Goal: Information Seeking & Learning: Learn about a topic

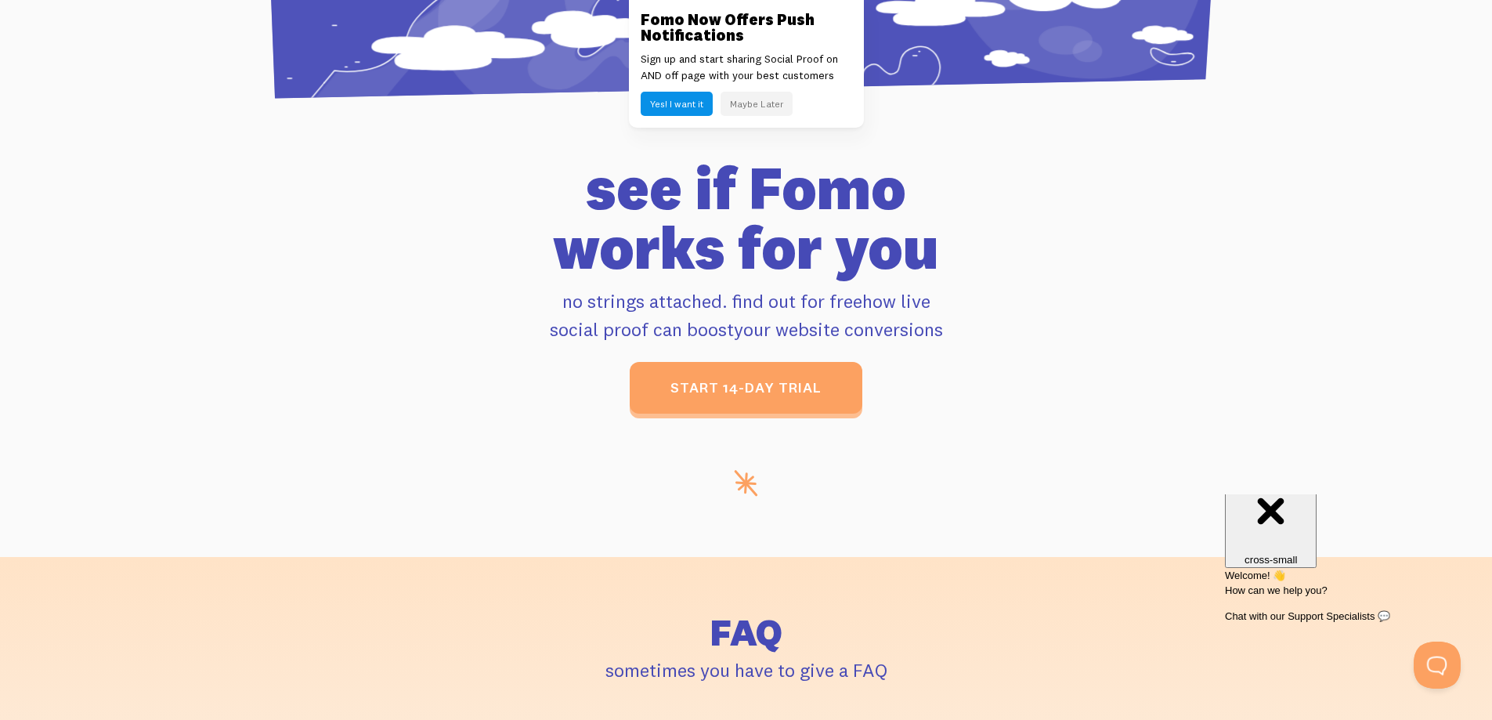
scroll to position [6284, 0]
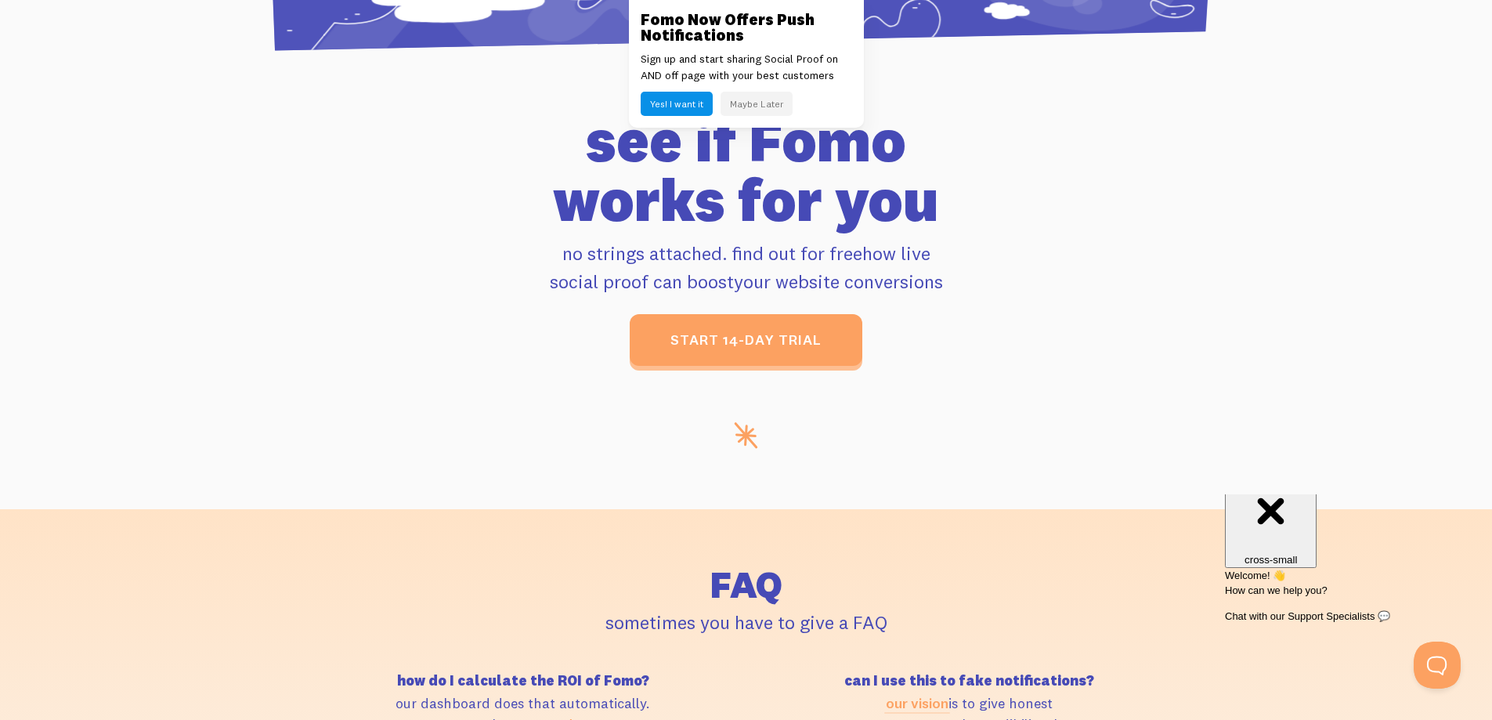
drag, startPoint x: 1437, startPoint y: 471, endPoint x: 720, endPoint y: 490, distance: 717.7
click at [720, 490] on section "see if [PERSON_NAME] works for you no strings attached. find out for free how l…" at bounding box center [746, 309] width 1492 height 399
click at [516, 457] on section "see if [PERSON_NAME] works for you no strings attached. find out for free how l…" at bounding box center [746, 309] width 1492 height 399
click at [516, 456] on section "see if [PERSON_NAME] works for you no strings attached. find out for free how l…" at bounding box center [746, 309] width 1492 height 399
drag, startPoint x: 518, startPoint y: 457, endPoint x: 464, endPoint y: 354, distance: 115.6
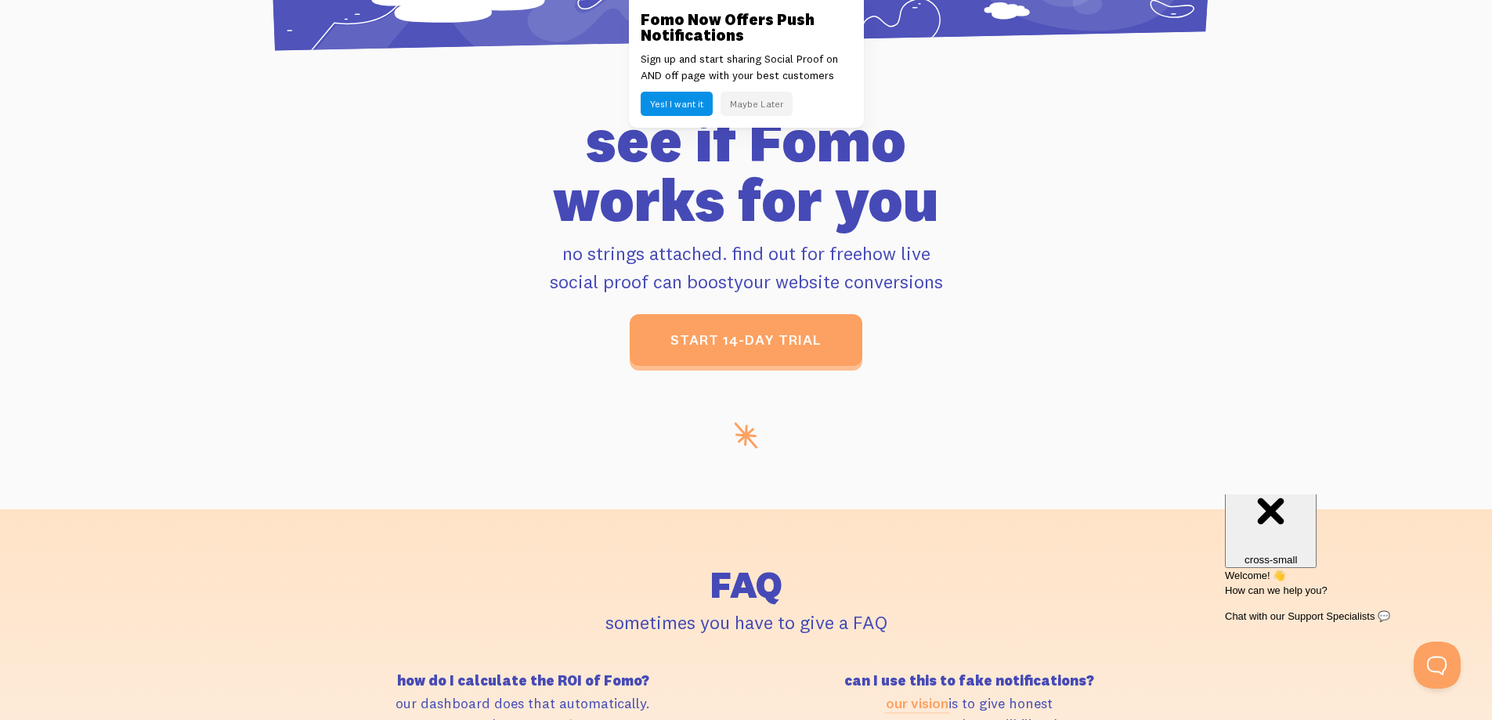
click at [464, 354] on div "start 14-day trial" at bounding box center [746, 340] width 874 height 52
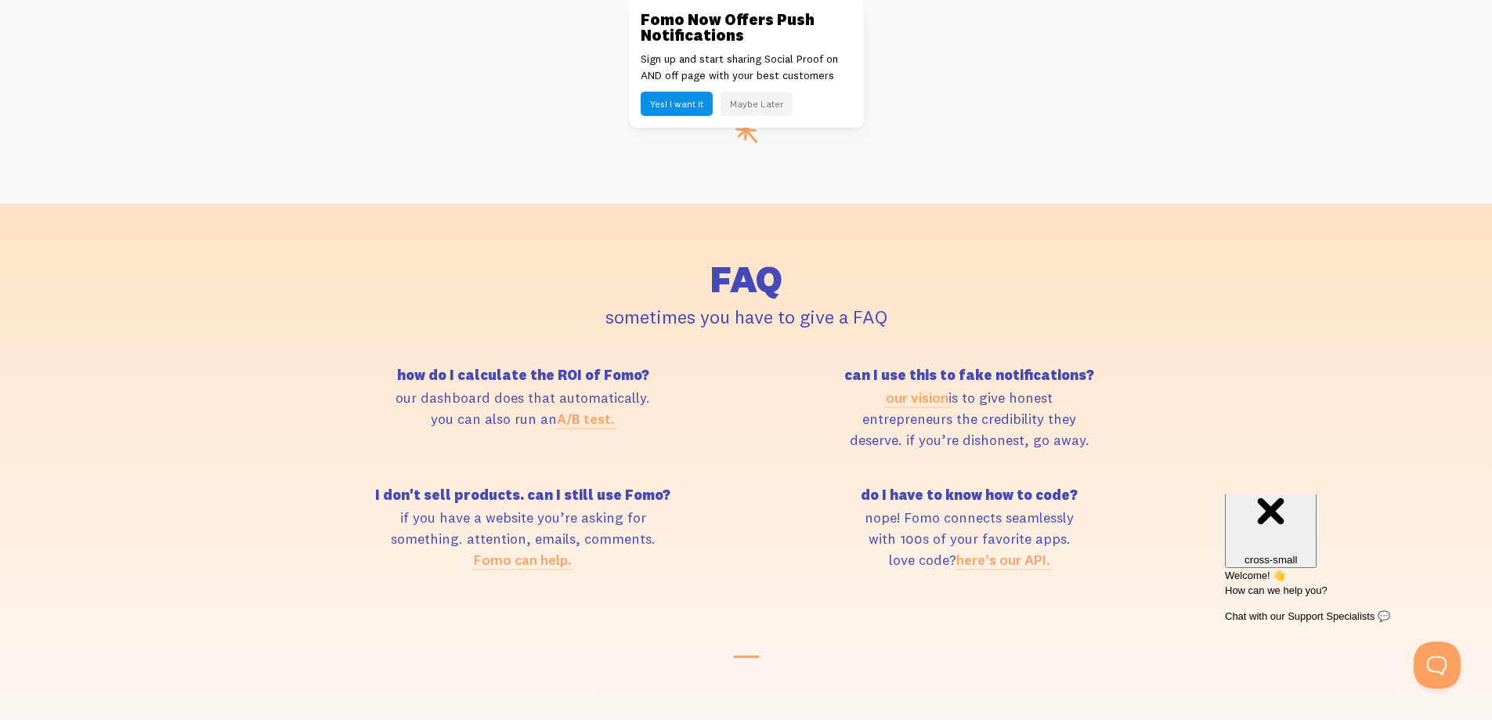
scroll to position [6598, 0]
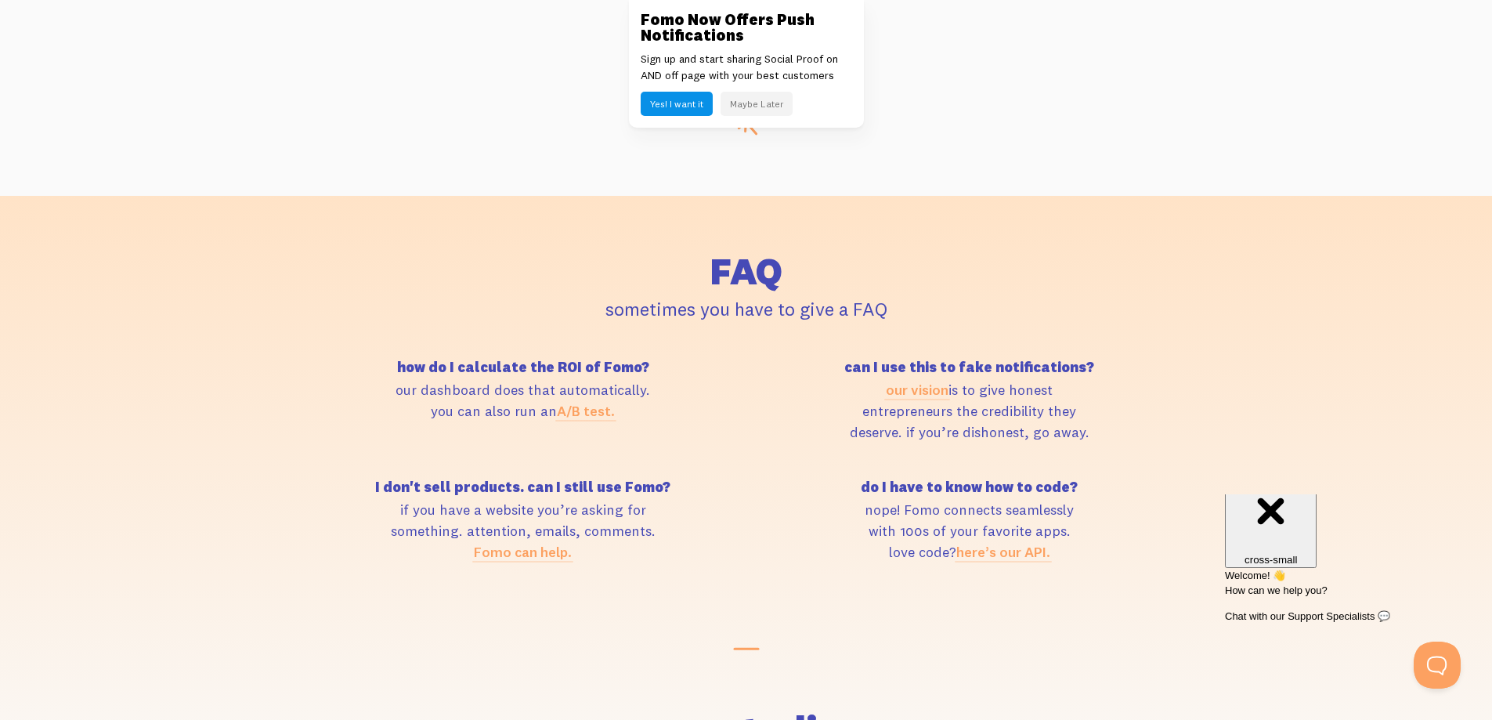
click at [806, 461] on div "how do I calculate the ROI of Fomo? our dashboard does that automatically. you …" at bounding box center [746, 480] width 893 height 240
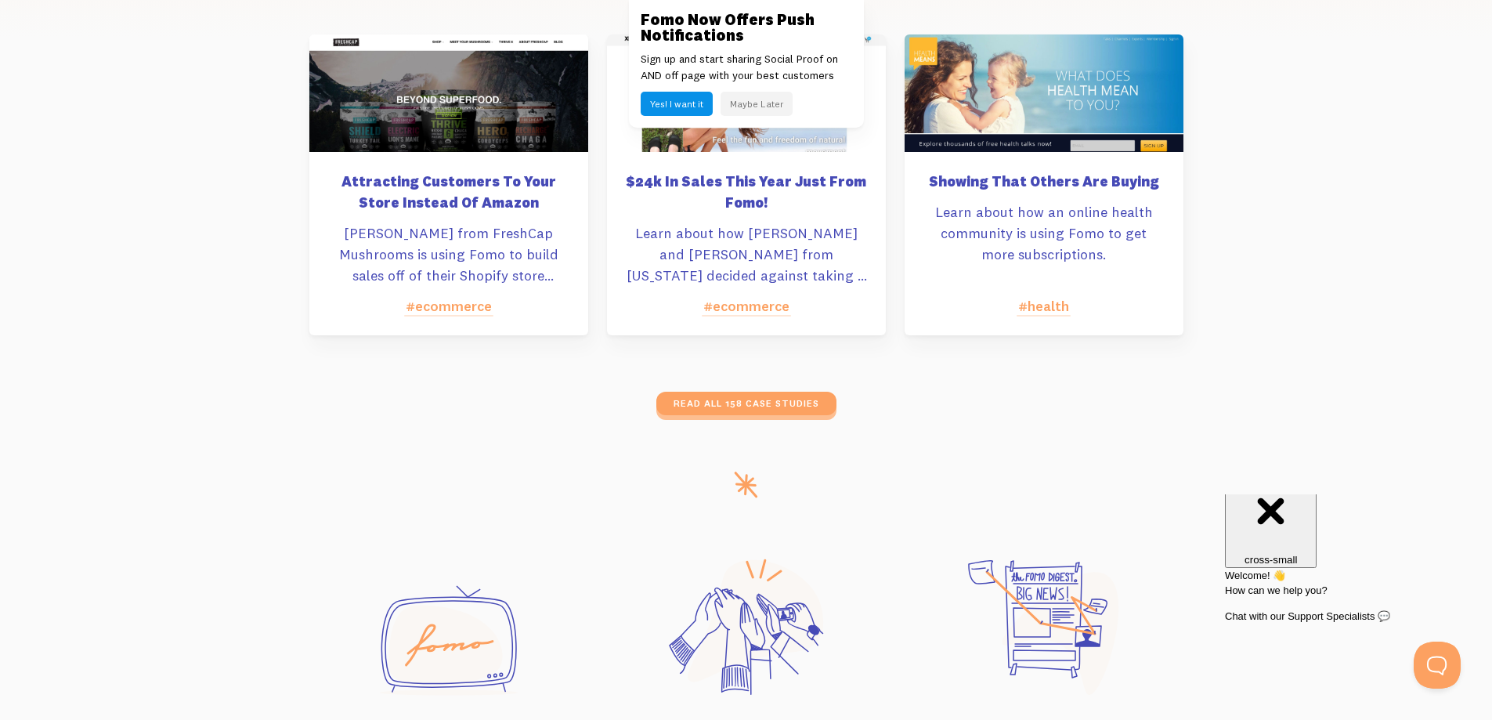
scroll to position [7381, 0]
click at [439, 157] on div "Attracting Customers To Your Store Instead Of Amazon [PERSON_NAME] from FreshCa…" at bounding box center [448, 185] width 279 height 301
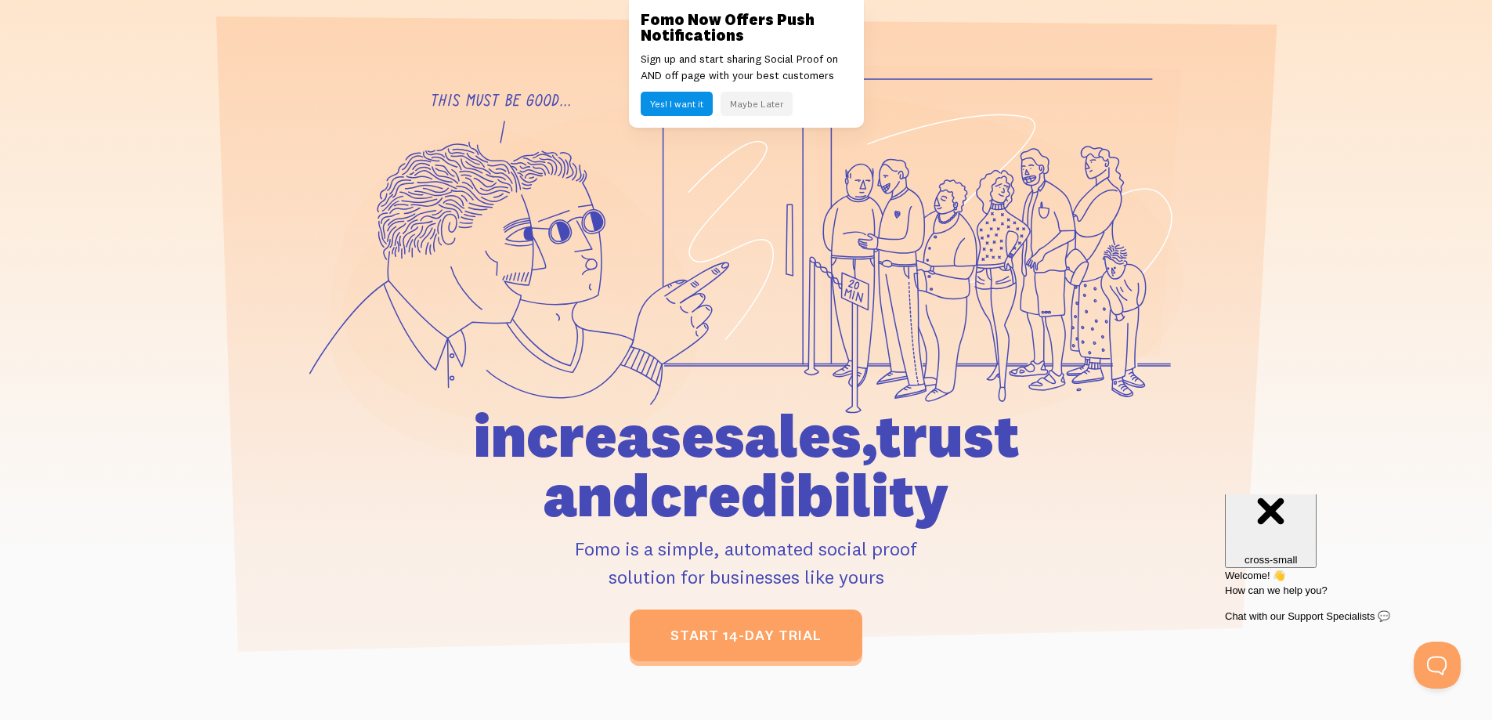
scroll to position [0, 0]
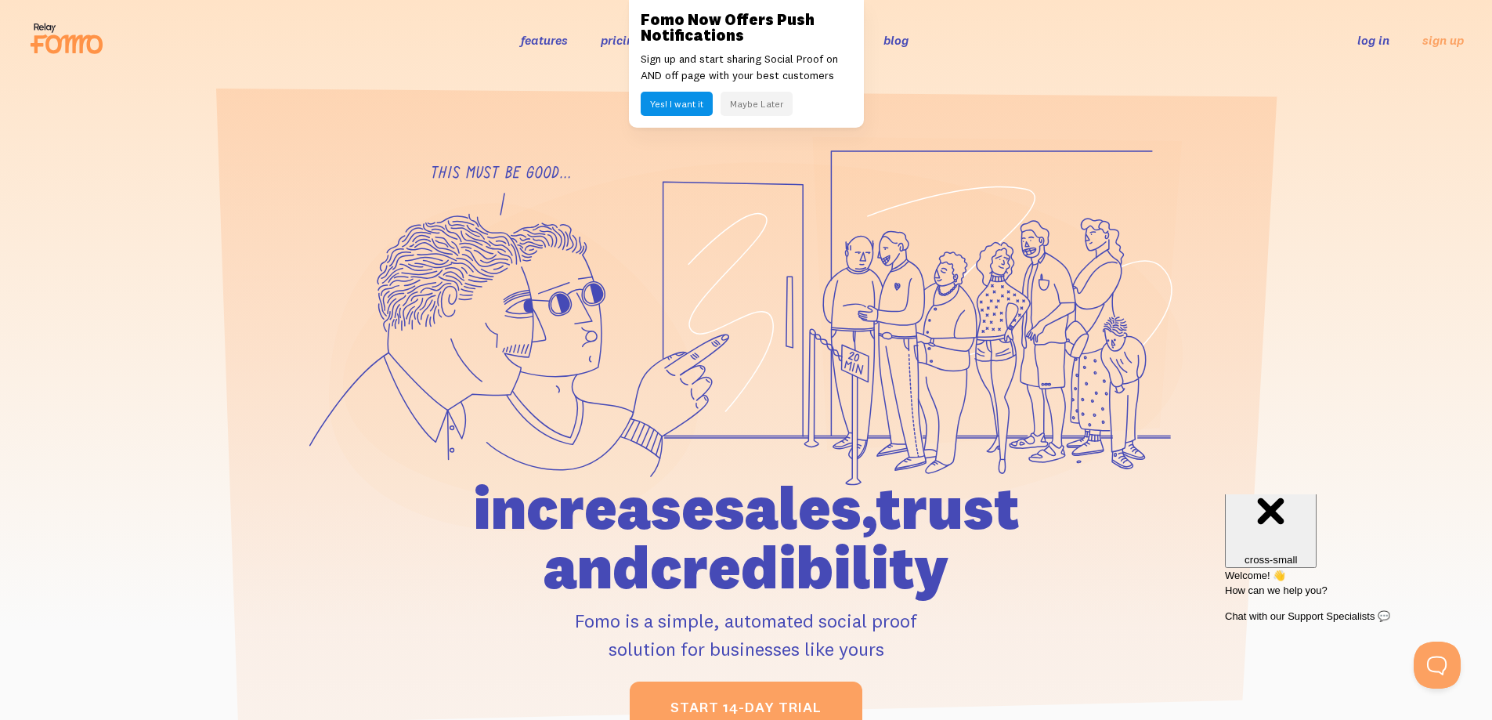
click at [23, 179] on section at bounding box center [746, 411] width 1492 height 663
click at [27, 209] on div at bounding box center [746, 434] width 1492 height 597
click at [31, 215] on div at bounding box center [746, 434] width 1492 height 597
click at [38, 230] on div at bounding box center [746, 434] width 1492 height 597
click at [43, 238] on div at bounding box center [746, 434] width 1492 height 597
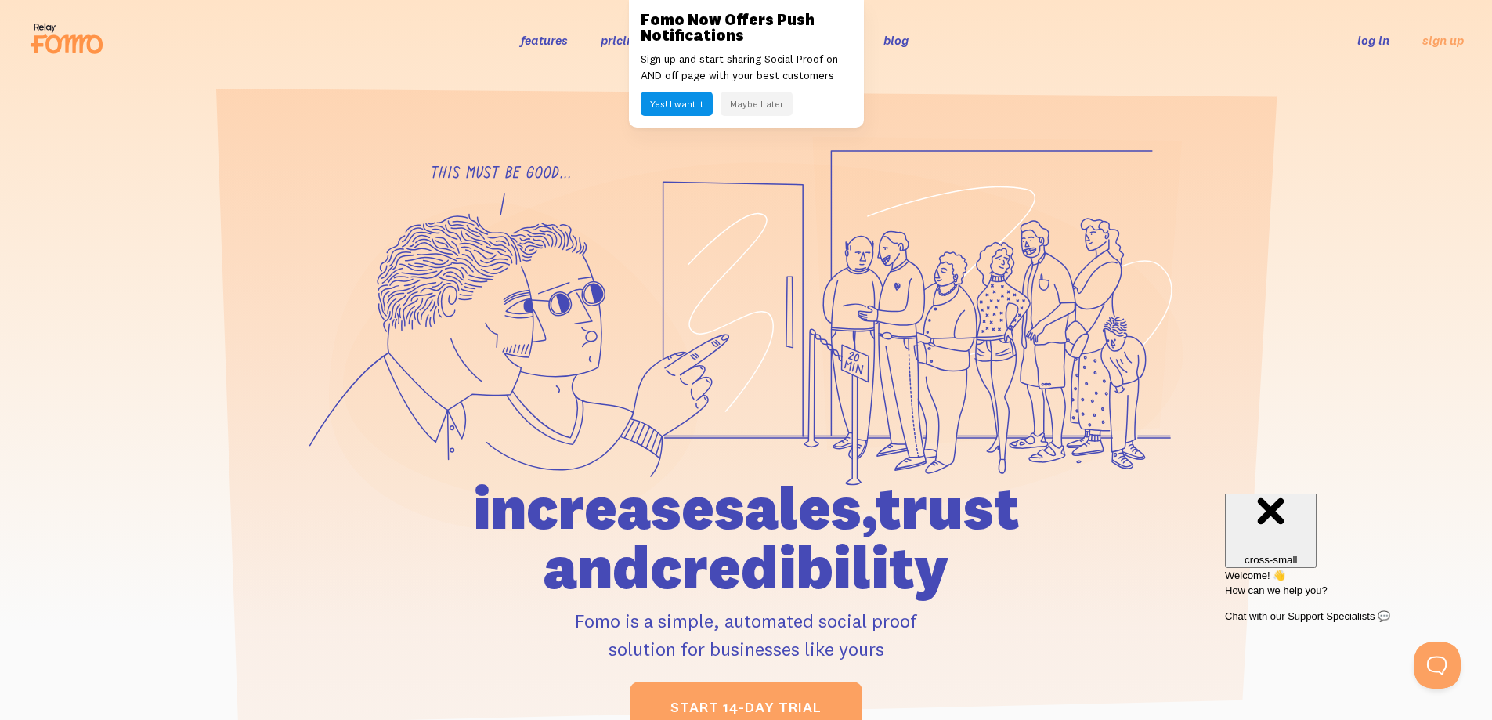
click at [53, 258] on div at bounding box center [746, 434] width 1492 height 597
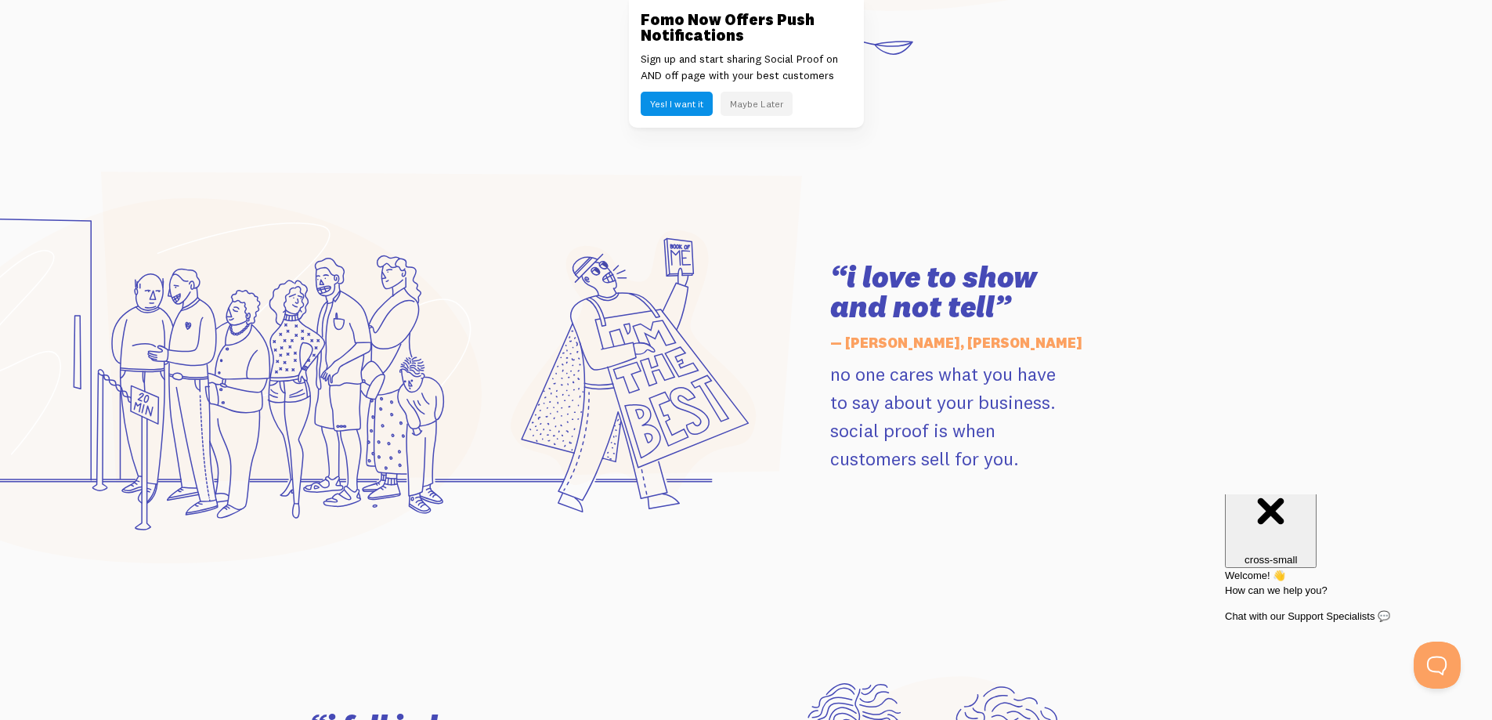
scroll to position [2115, 0]
